Goal: Obtain resource: Download file/media

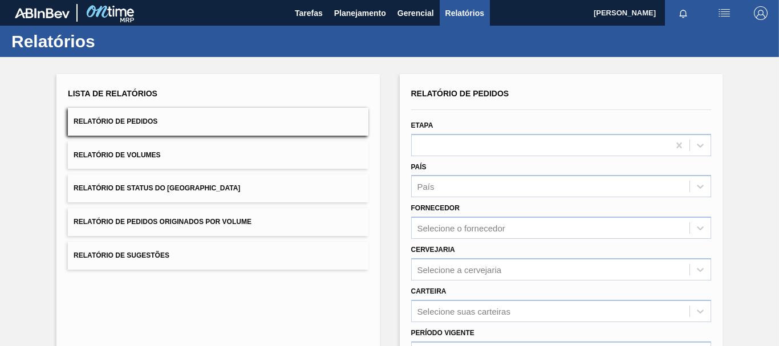
click at [757, 79] on div "Lista de Relatórios Relatório de Pedidos Relatório de Volumes Relatório de Stat…" at bounding box center [389, 292] width 779 height 471
drag, startPoint x: 767, startPoint y: 1, endPoint x: 759, endPoint y: 193, distance: 192.3
click at [759, 193] on div "Lista de Relatórios Relatório de Pedidos Relatório de Volumes Relatório de Stat…" at bounding box center [389, 292] width 779 height 471
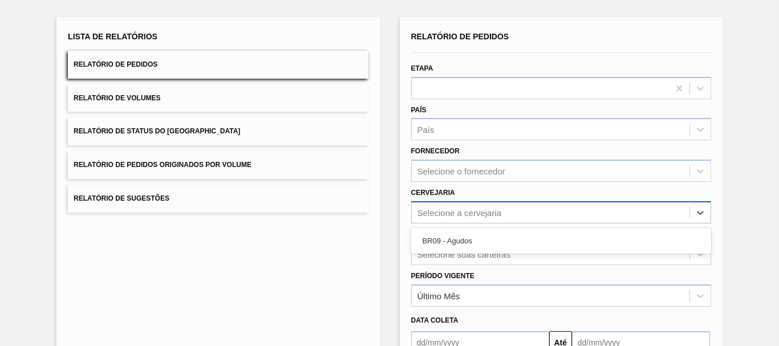
click at [470, 215] on div "Selecione a cervejaria" at bounding box center [459, 213] width 84 height 10
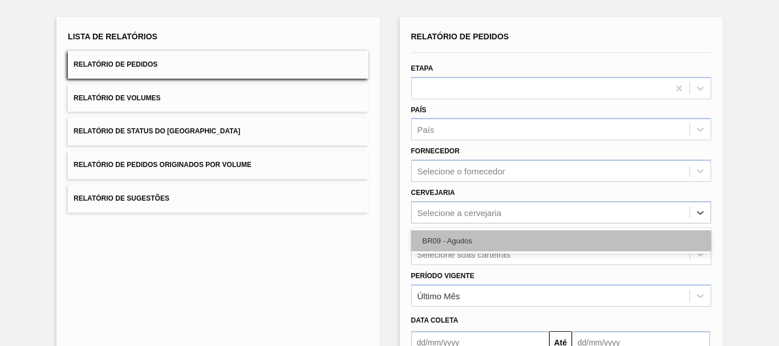
click at [457, 239] on div "BR09 - Agudos" at bounding box center [561, 240] width 300 height 21
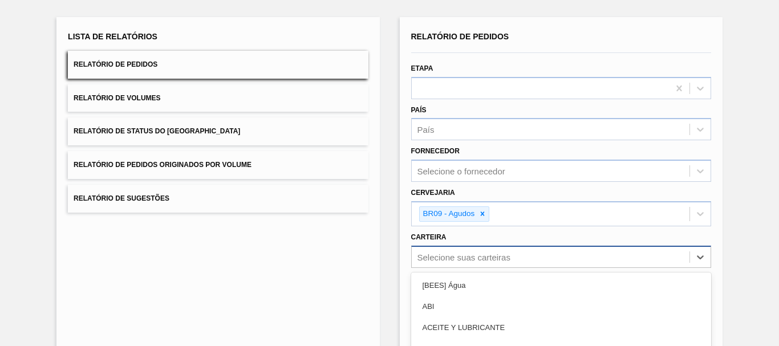
scroll to position [159, 0]
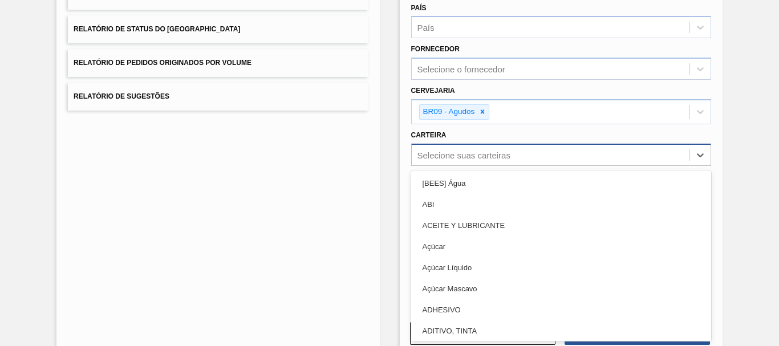
click at [452, 166] on div "option Açúcar focused, 4 of 101. 101 results available. Use Up and Down to choo…" at bounding box center [561, 155] width 300 height 22
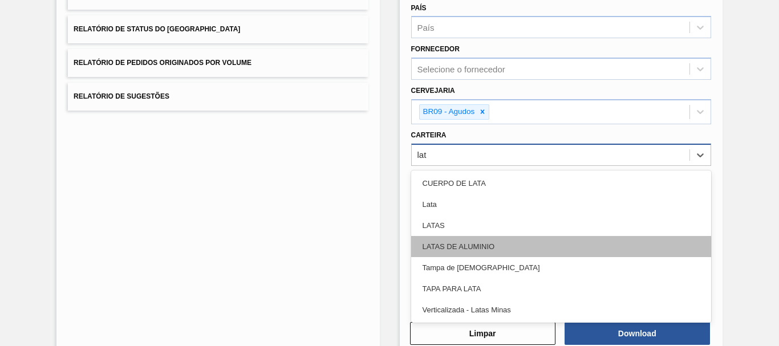
type input "lata"
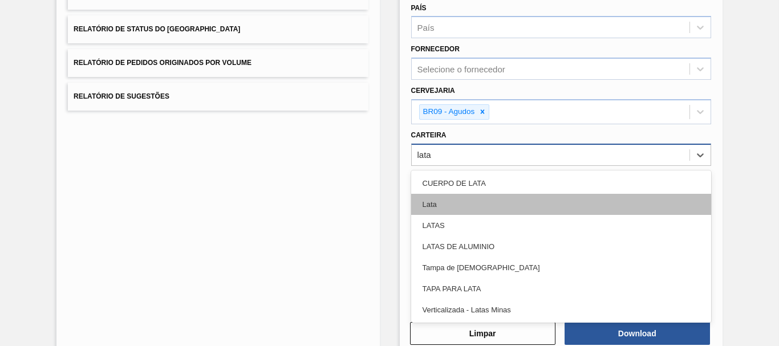
click at [417, 205] on div "Lata" at bounding box center [561, 204] width 300 height 21
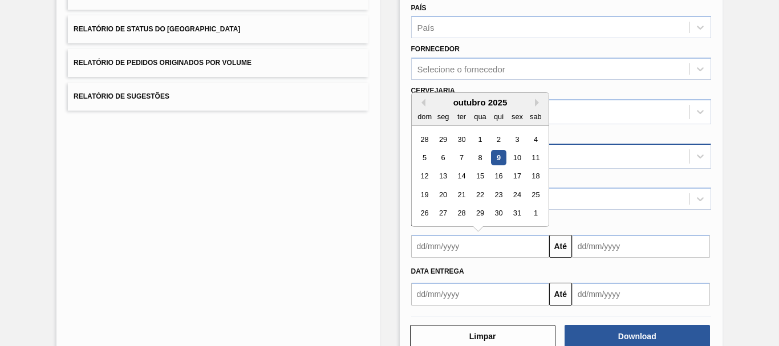
click at [433, 253] on input "text" at bounding box center [480, 246] width 138 height 23
click at [421, 100] on button "Previous Month" at bounding box center [421, 103] width 8 height 8
click at [445, 170] on div "15" at bounding box center [442, 176] width 15 height 15
type input "[DATE]"
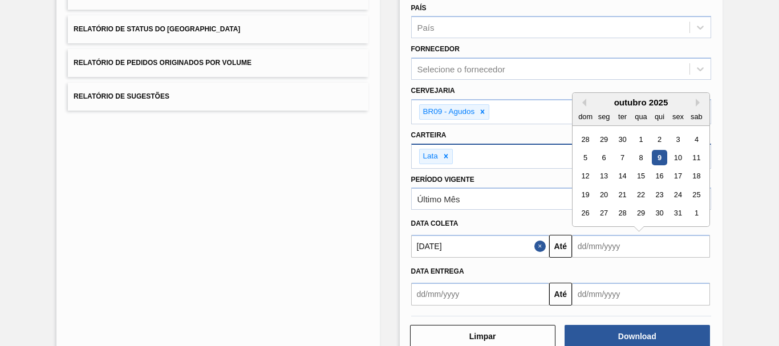
click at [606, 252] on input "text" at bounding box center [641, 246] width 138 height 23
click at [691, 211] on div "1" at bounding box center [696, 213] width 15 height 15
type input "[DATE]"
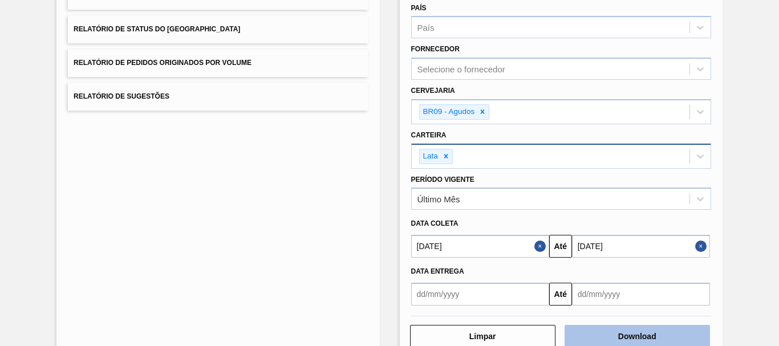
click at [647, 336] on button "Download" at bounding box center [636, 336] width 145 height 23
